Goal: Find specific page/section: Locate item on page

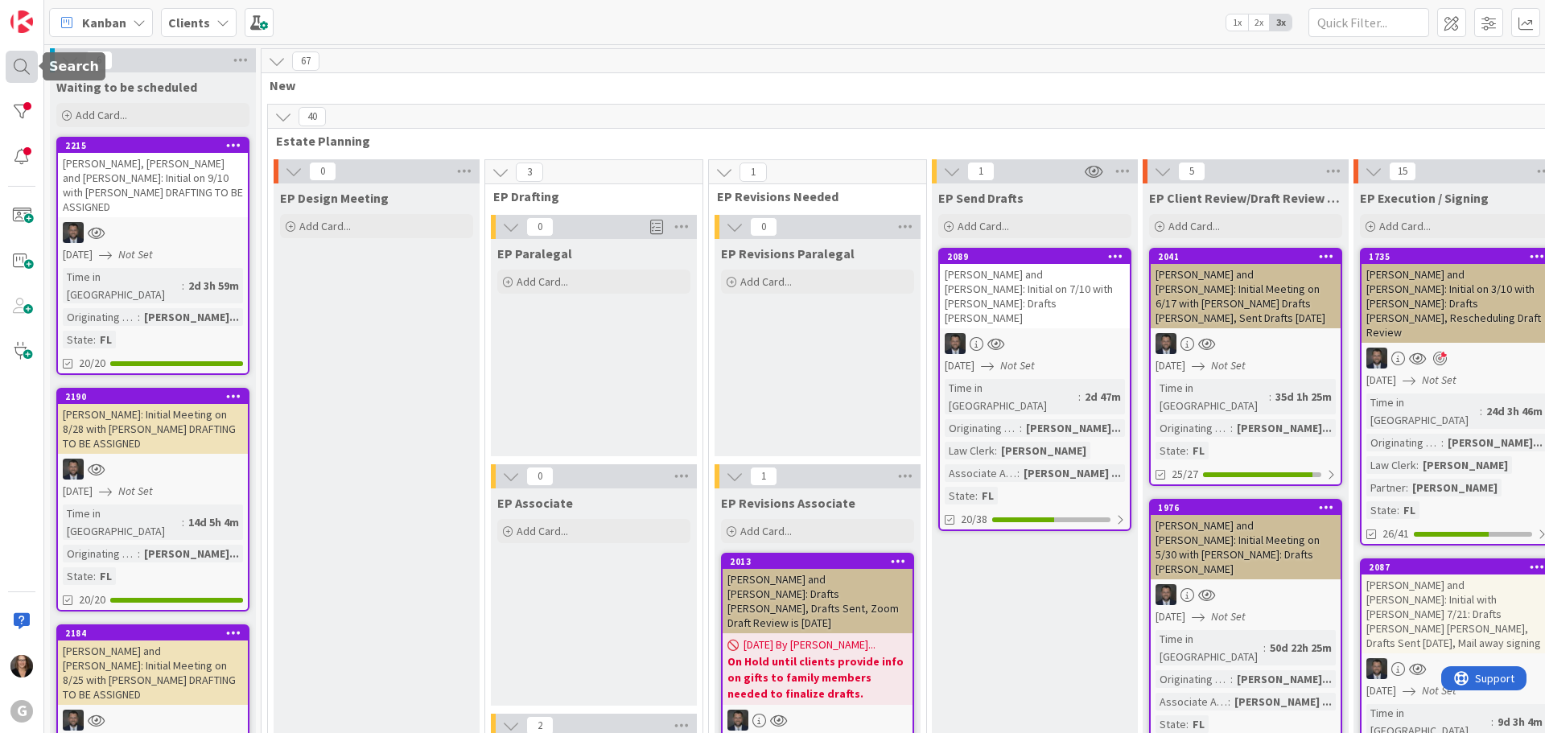
click at [20, 67] on div at bounding box center [22, 67] width 32 height 32
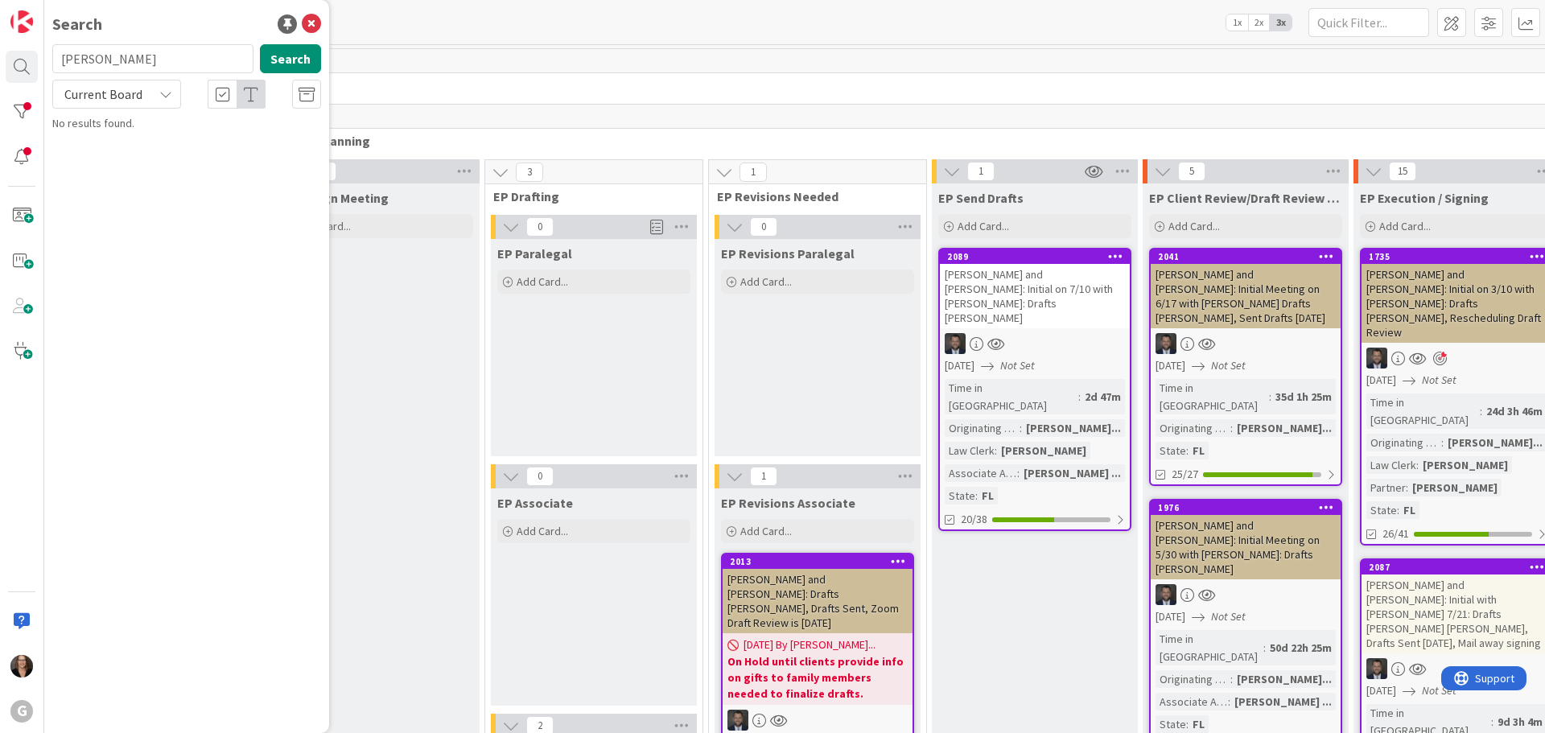
type input "[PERSON_NAME]"
click at [150, 150] on p "[PERSON_NAME]: Drafts [PERSON_NAME], Signing is [DATE] 4pm" at bounding box center [198, 159] width 246 height 51
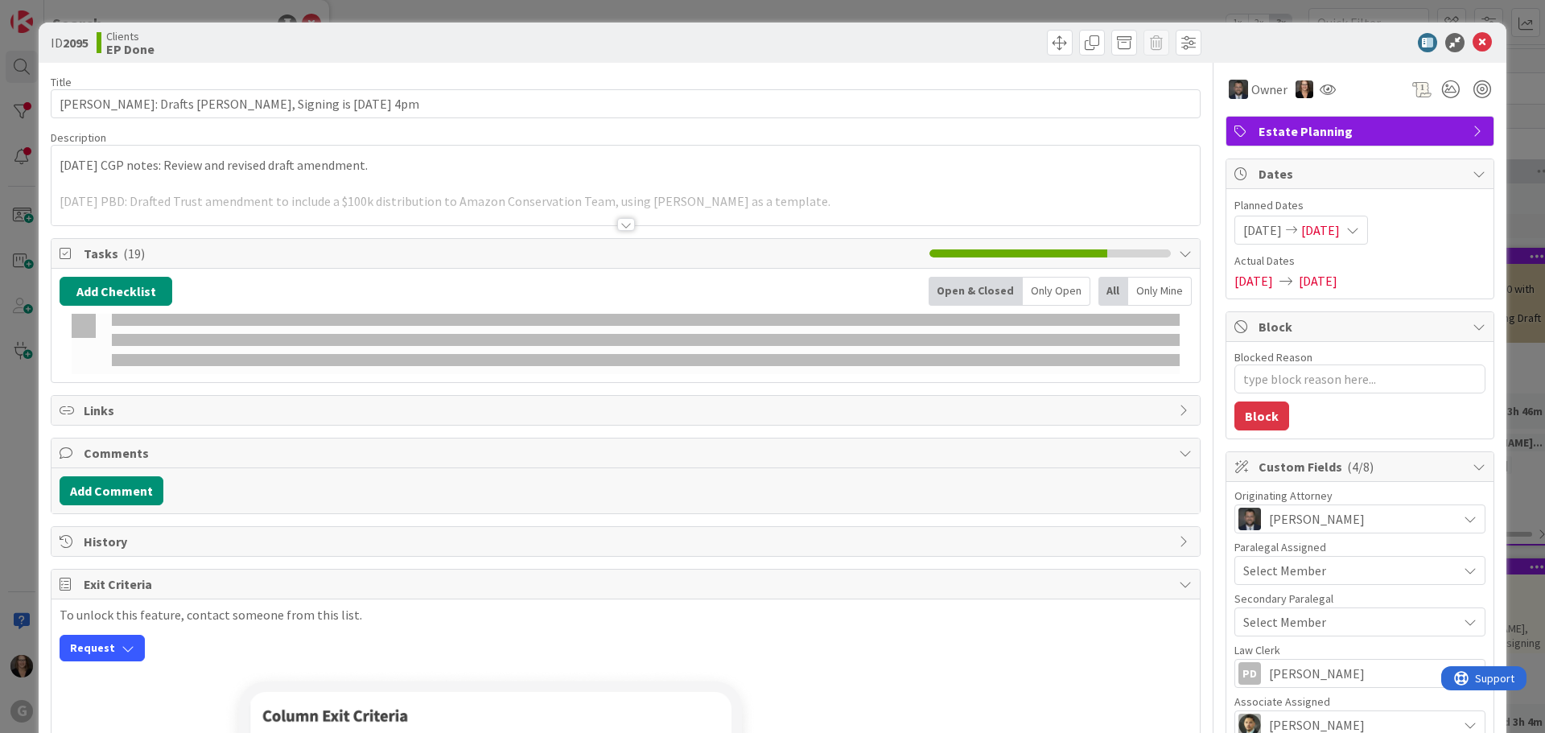
type textarea "x"
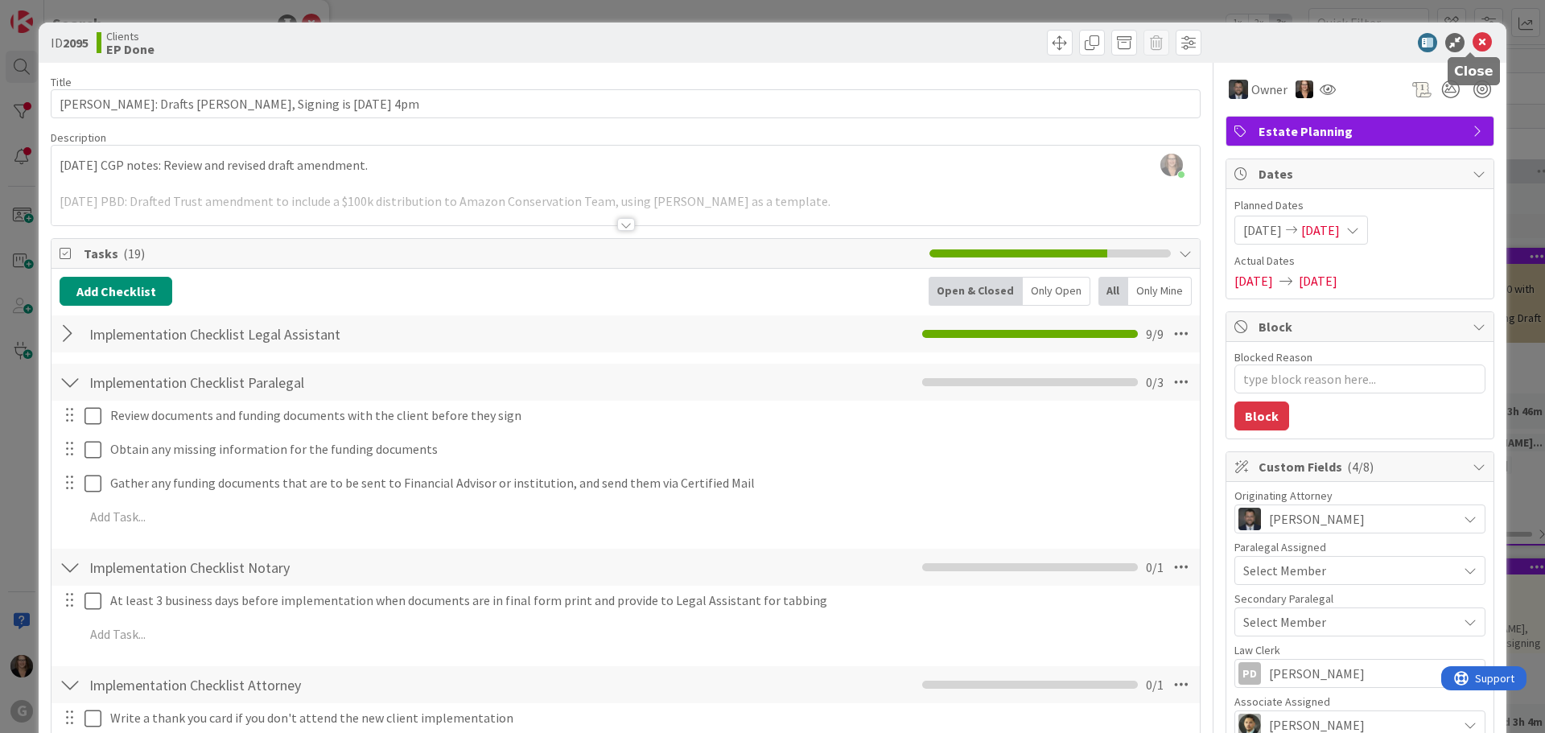
click at [1472, 41] on icon at bounding box center [1481, 42] width 19 height 19
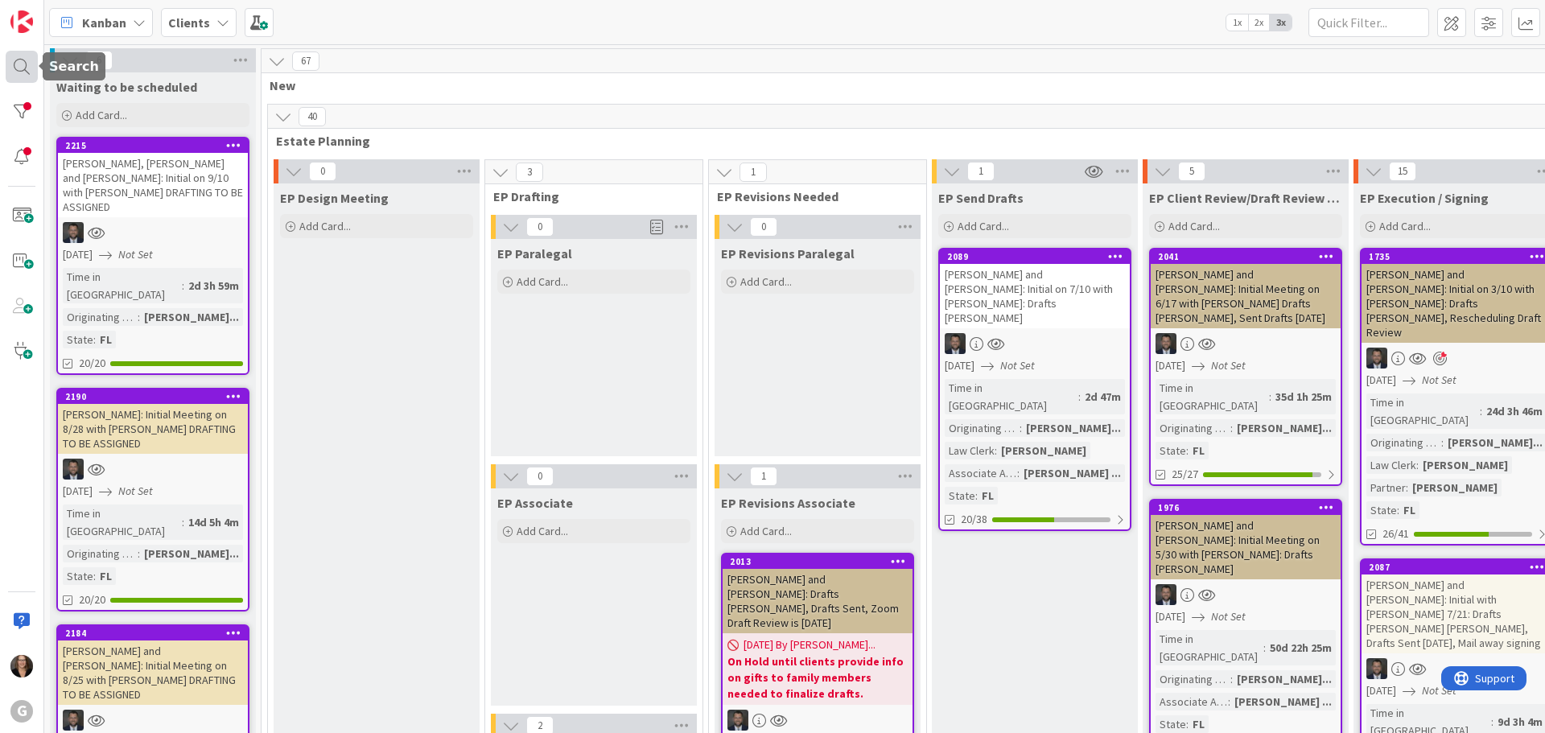
click at [21, 64] on div at bounding box center [22, 67] width 32 height 32
